Goal: Communication & Community: Ask a question

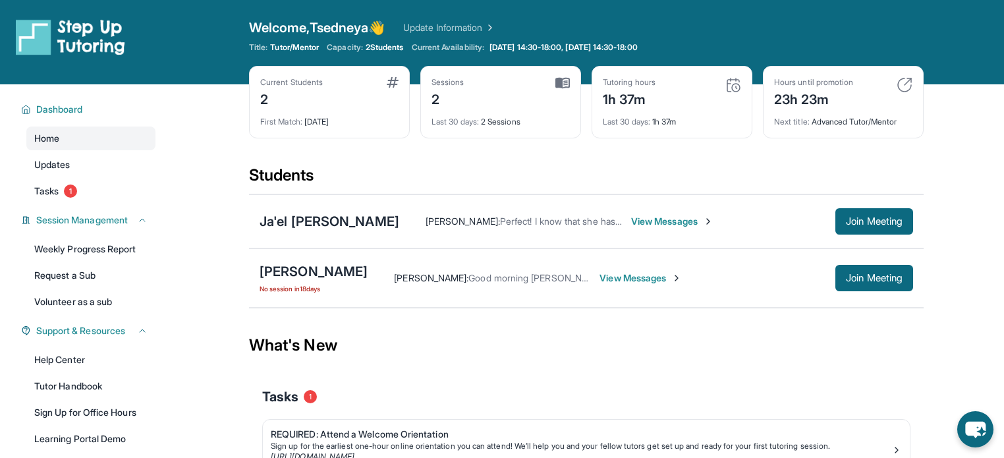
click at [666, 277] on span "View Messages" at bounding box center [640, 277] width 82 height 13
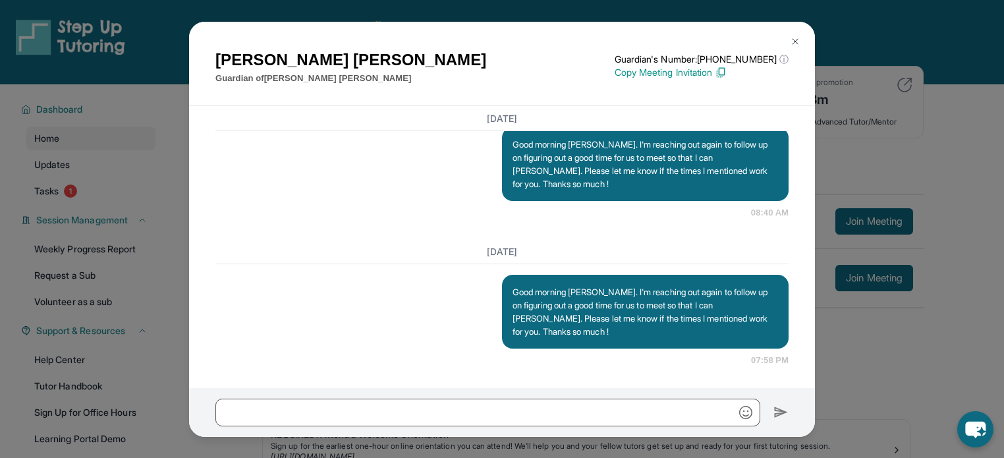
scroll to position [111, 0]
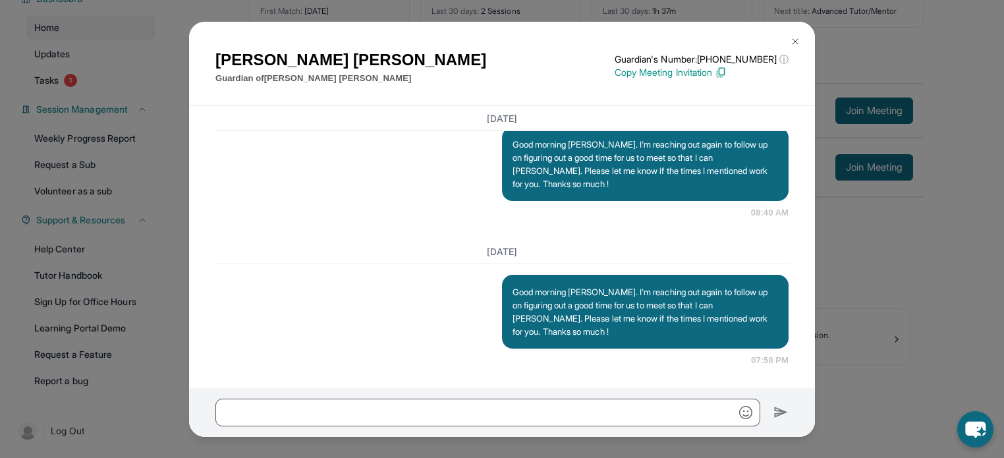
click at [791, 40] on img at bounding box center [795, 41] width 11 height 11
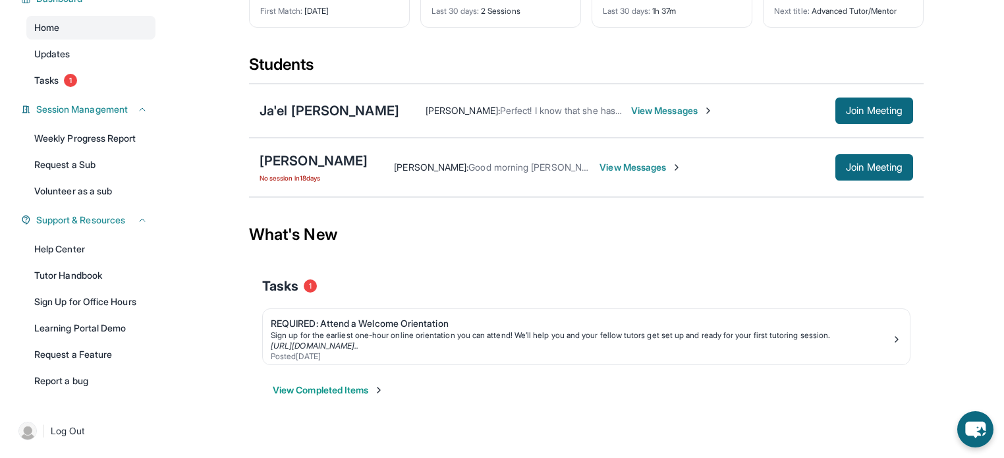
scroll to position [0, 0]
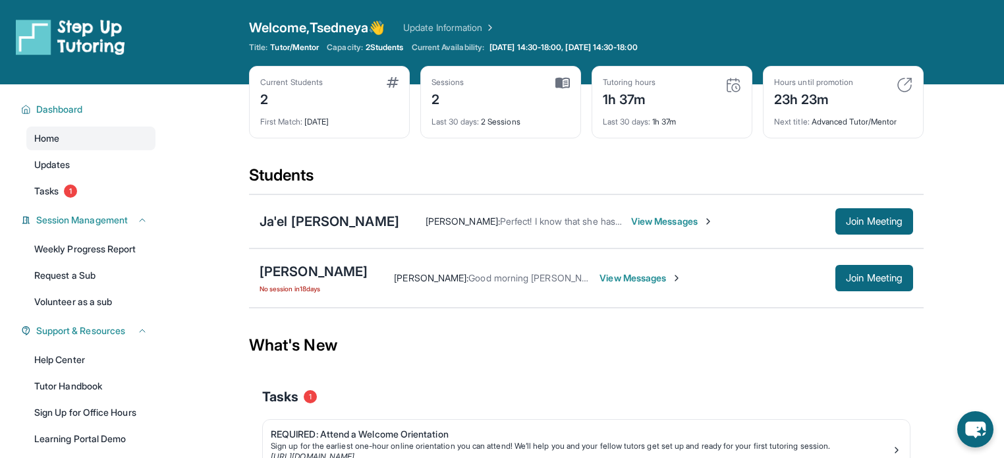
click at [631, 215] on span "View Messages" at bounding box center [672, 221] width 82 height 13
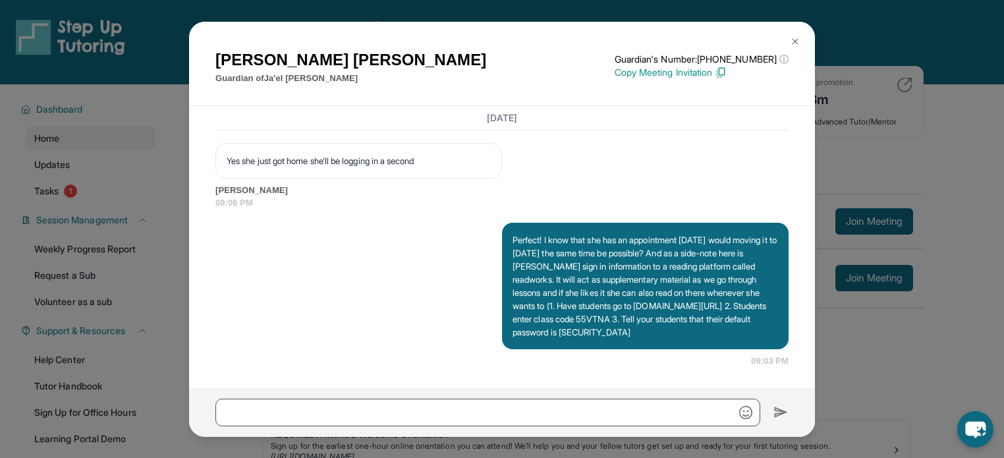
scroll to position [3939, 0]
click at [500, 408] on input "text" at bounding box center [487, 412] width 545 height 28
type input "*"
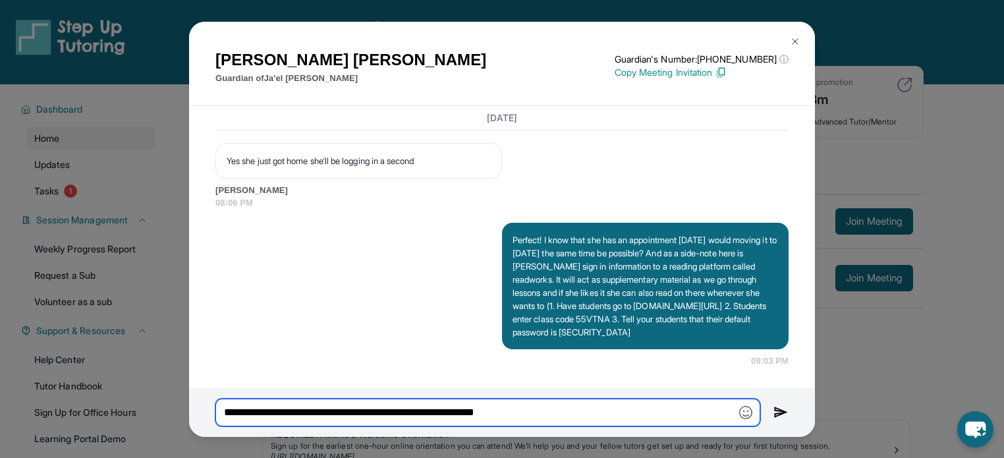
type input "**********"
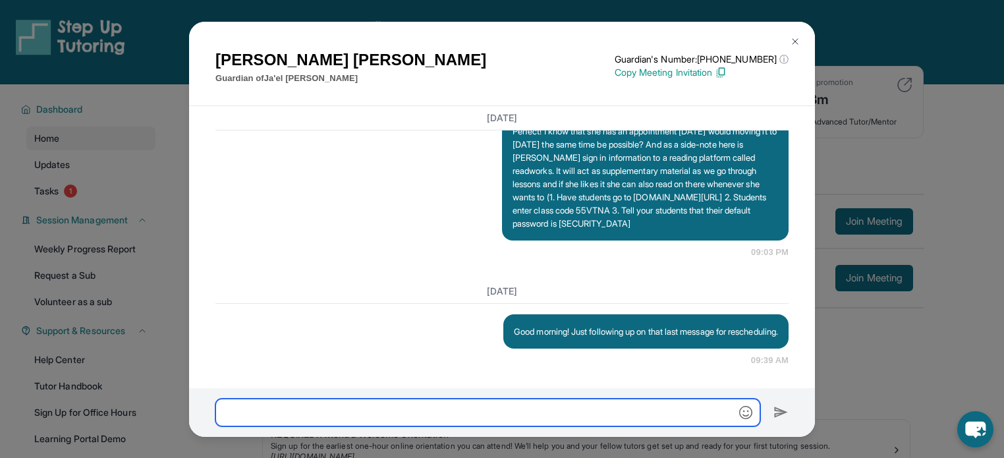
scroll to position [4060, 0]
click at [794, 37] on img at bounding box center [795, 41] width 11 height 11
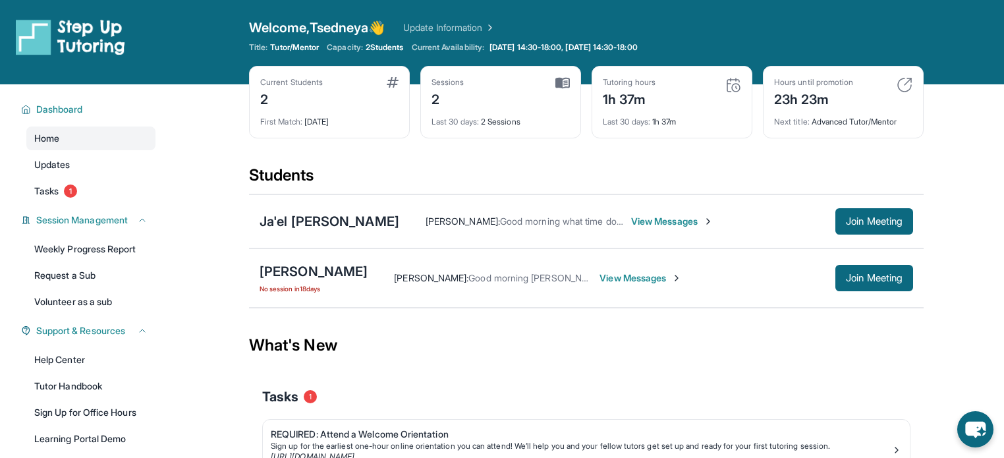
click at [631, 218] on span "View Messages" at bounding box center [672, 221] width 82 height 13
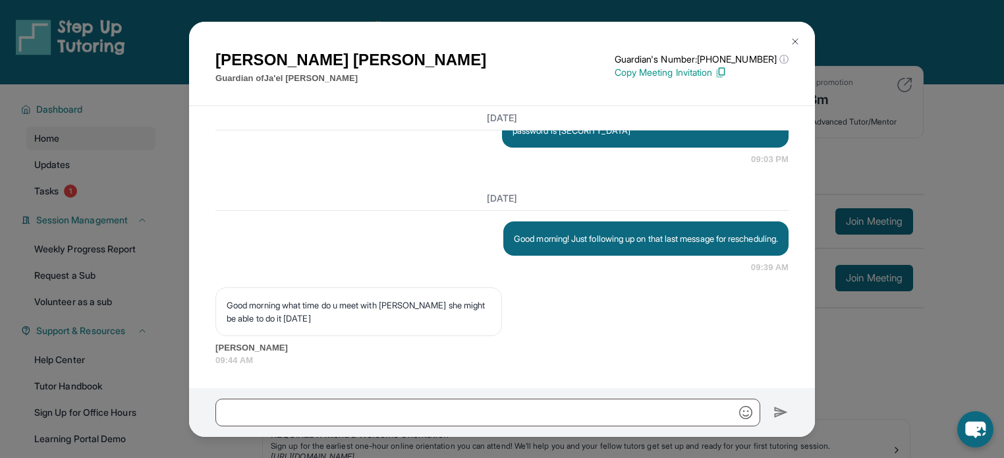
scroll to position [4153, 0]
click at [421, 416] on input "text" at bounding box center [487, 412] width 545 height 28
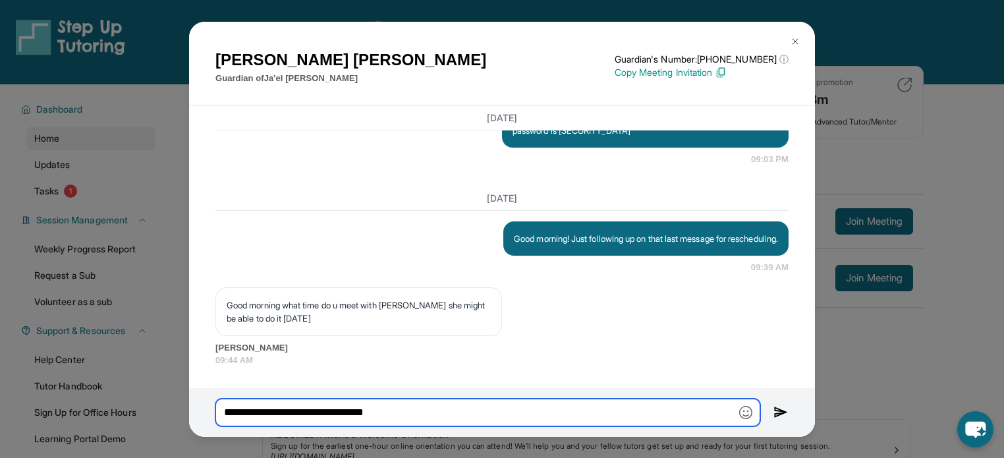
type input "**********"
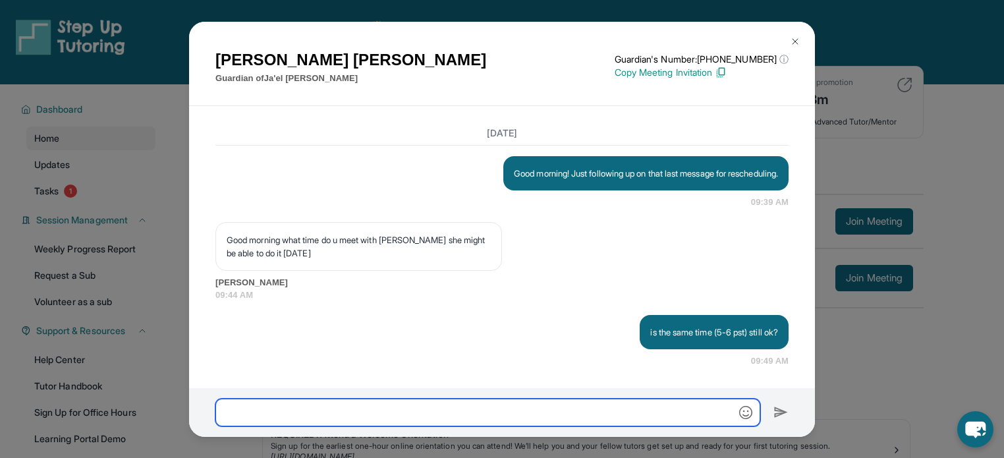
scroll to position [4219, 0]
click at [794, 41] on img at bounding box center [795, 41] width 11 height 11
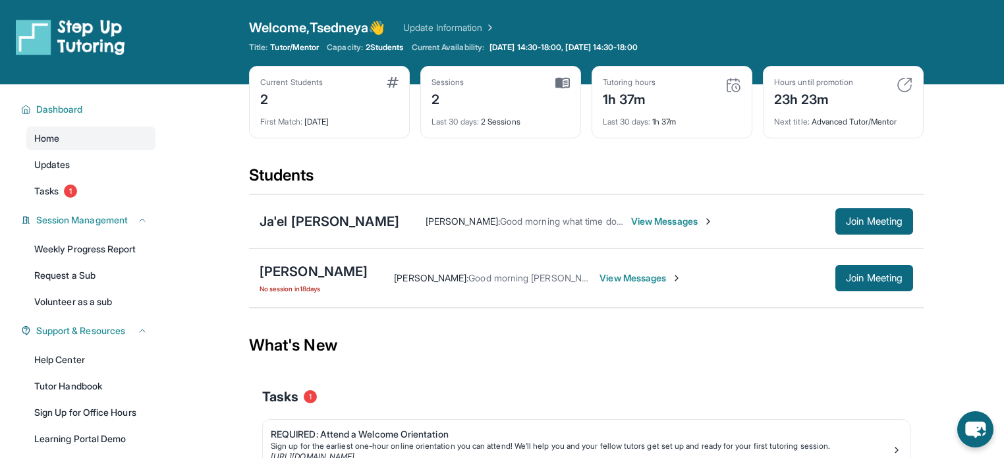
click at [631, 215] on span "View Messages" at bounding box center [672, 221] width 82 height 13
